Goal: Information Seeking & Learning: Check status

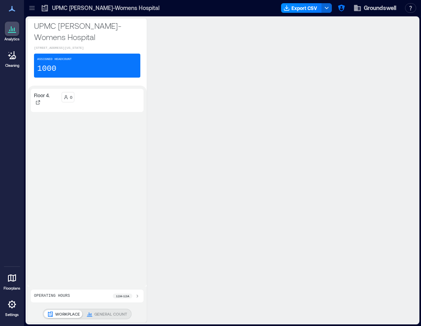
click at [48, 109] on div "Floor 4." at bounding box center [46, 100] width 24 height 17
click at [103, 102] on div "0" at bounding box center [101, 97] width 79 height 10
click at [37, 105] on icon at bounding box center [38, 102] width 5 height 5
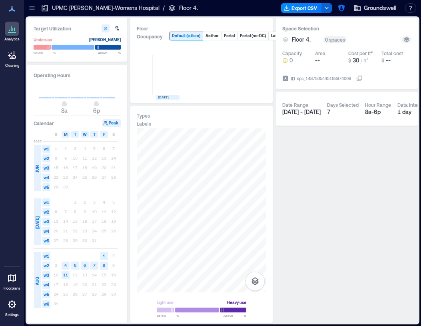
click at [56, 8] on p "UPMC Magee-Womens Hospital" at bounding box center [105, 8] width 107 height 8
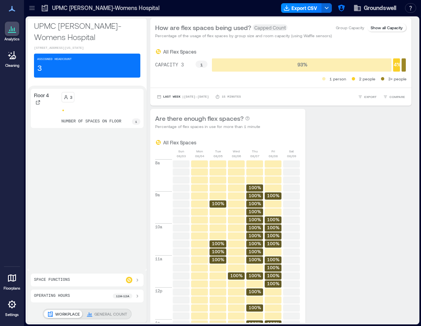
click at [46, 119] on div "Floor 4" at bounding box center [46, 108] width 24 height 33
click at [38, 105] on icon at bounding box center [38, 102] width 5 height 5
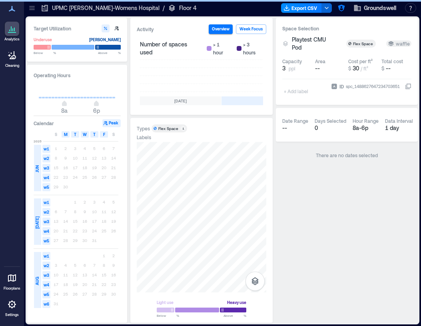
scroll to position [0, 308]
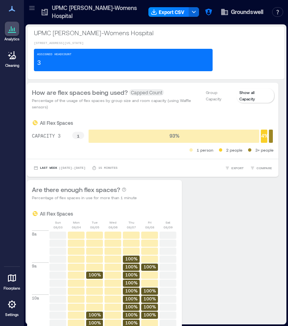
click at [35, 7] on icon at bounding box center [32, 8] width 8 height 8
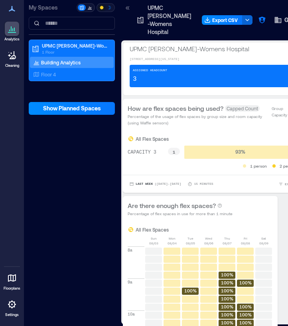
click at [125, 7] on icon at bounding box center [128, 8] width 8 height 8
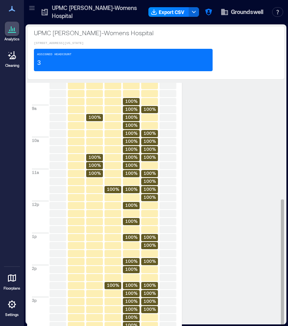
scroll to position [179, 0]
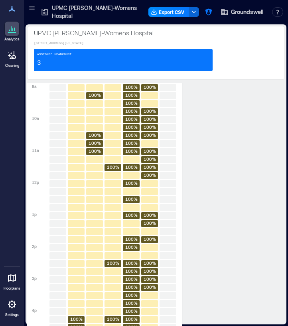
click at [31, 9] on icon at bounding box center [32, 8] width 8 height 8
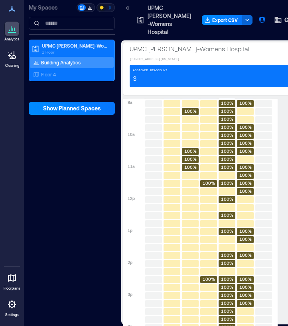
scroll to position [189, 0]
click at [42, 81] on div "UPMC Magee-Womens Hospital 1 Floor Building Analytics Floor 4" at bounding box center [72, 69] width 86 height 58
click at [42, 76] on p "Floor 4" at bounding box center [48, 74] width 15 height 6
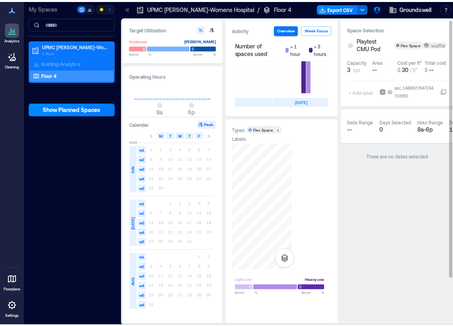
scroll to position [0, 340]
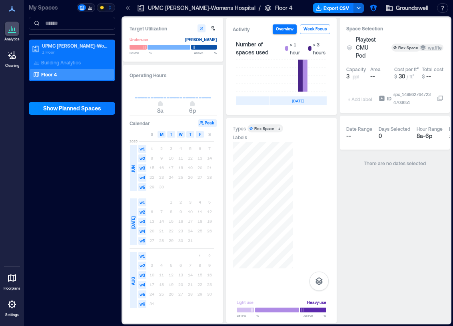
click at [198, 207] on div "1 2 3 4 5" at bounding box center [180, 202] width 67 height 10
click at [288, 80] on rect at bounding box center [296, 76] width 34 height 32
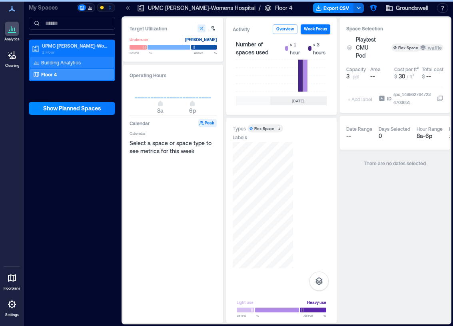
click at [57, 60] on p "Building Analytics" at bounding box center [61, 62] width 40 height 6
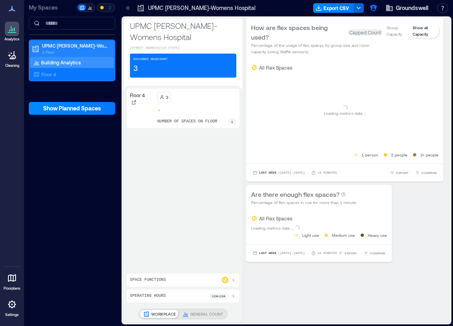
click at [59, 45] on p "UPMC Magee-Womens Hospital" at bounding box center [75, 45] width 67 height 6
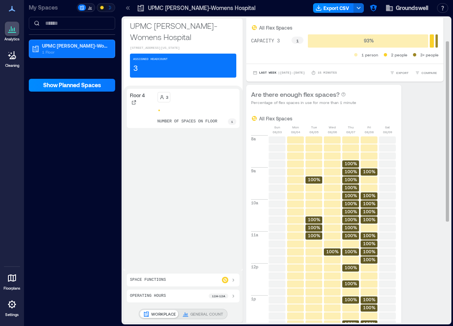
scroll to position [38, 0]
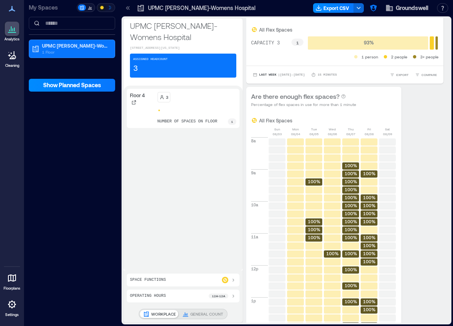
click at [161, 112] on div at bounding box center [196, 110] width 79 height 3
